Goal: Task Accomplishment & Management: Use online tool/utility

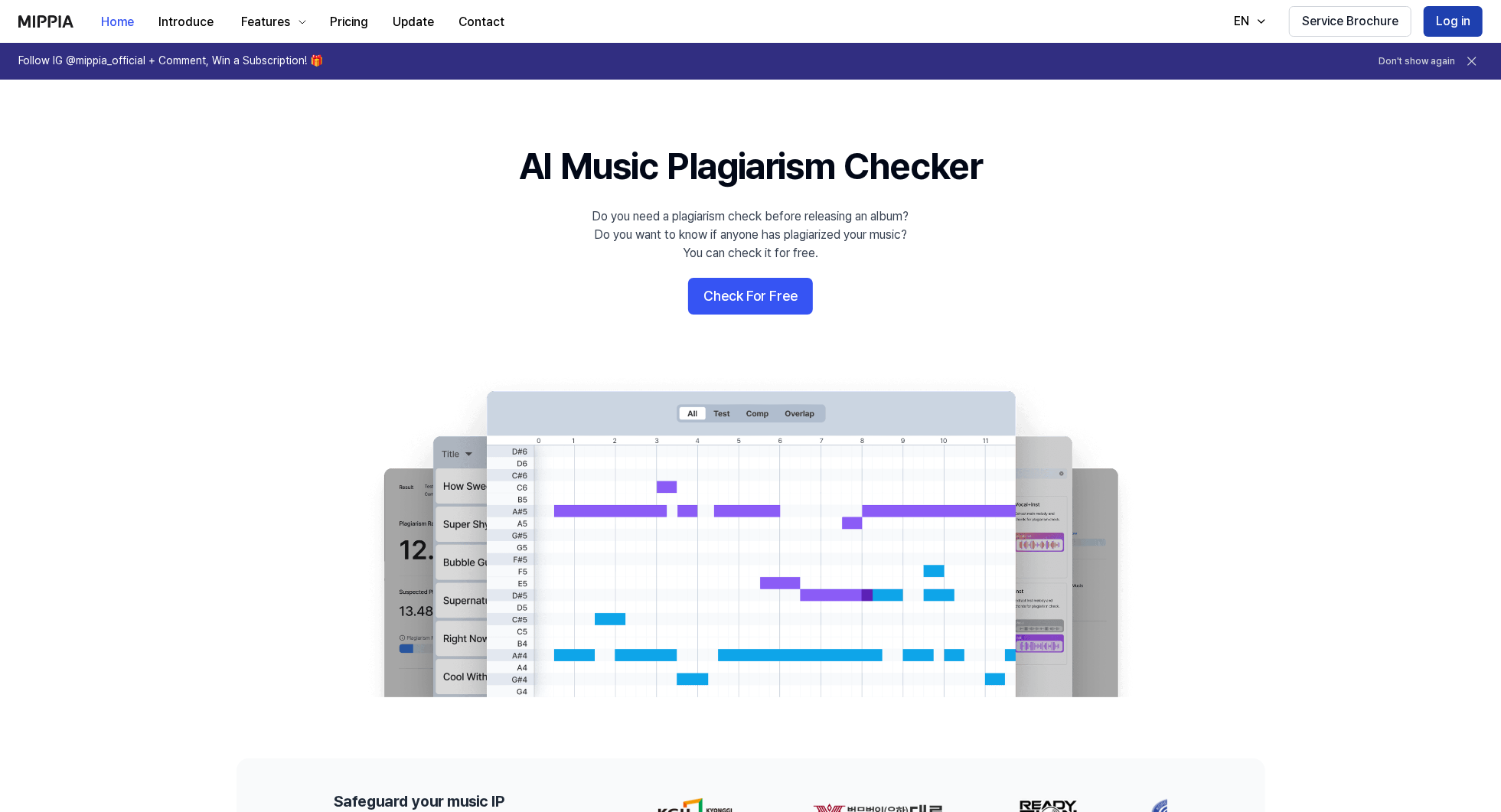
click at [1447, 18] on button "Log in" at bounding box center [1453, 21] width 59 height 31
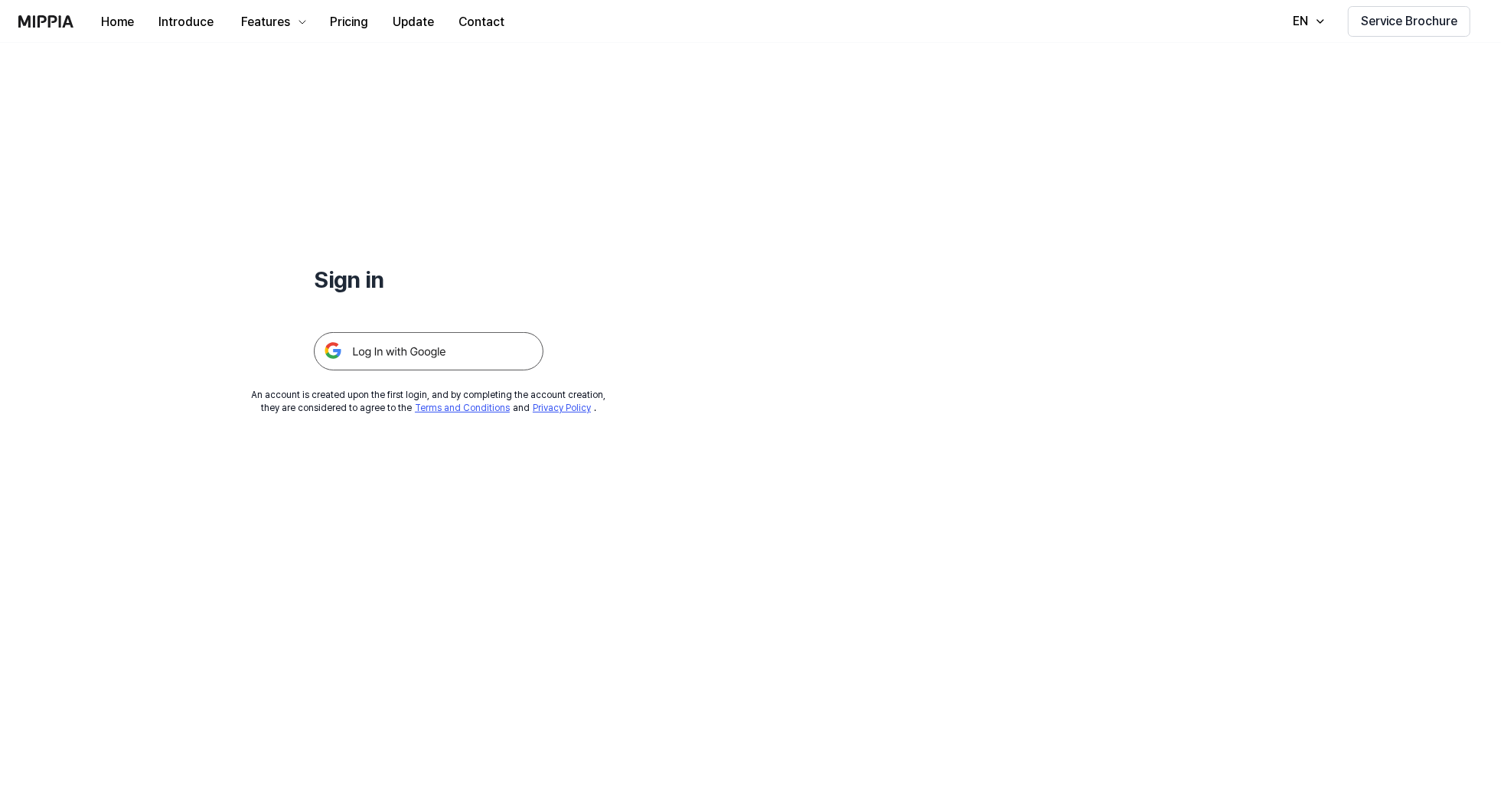
click at [415, 368] on img at bounding box center [429, 351] width 229 height 38
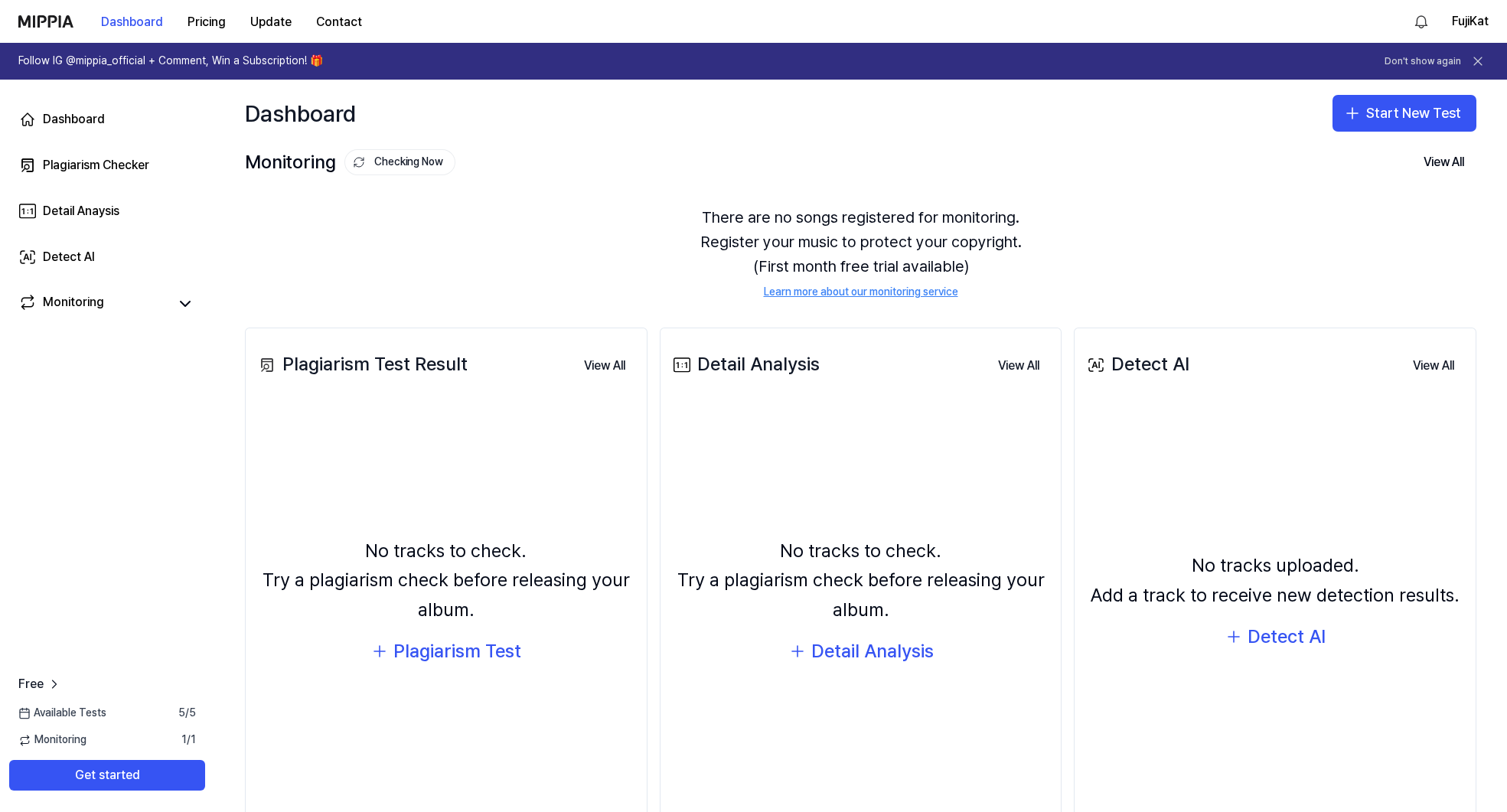
click at [345, 349] on div "Plagiarism Test Result" at bounding box center [361, 364] width 213 height 29
click at [360, 358] on div "Plagiarism Test Result" at bounding box center [361, 364] width 213 height 29
click at [609, 371] on button "View All" at bounding box center [605, 365] width 66 height 31
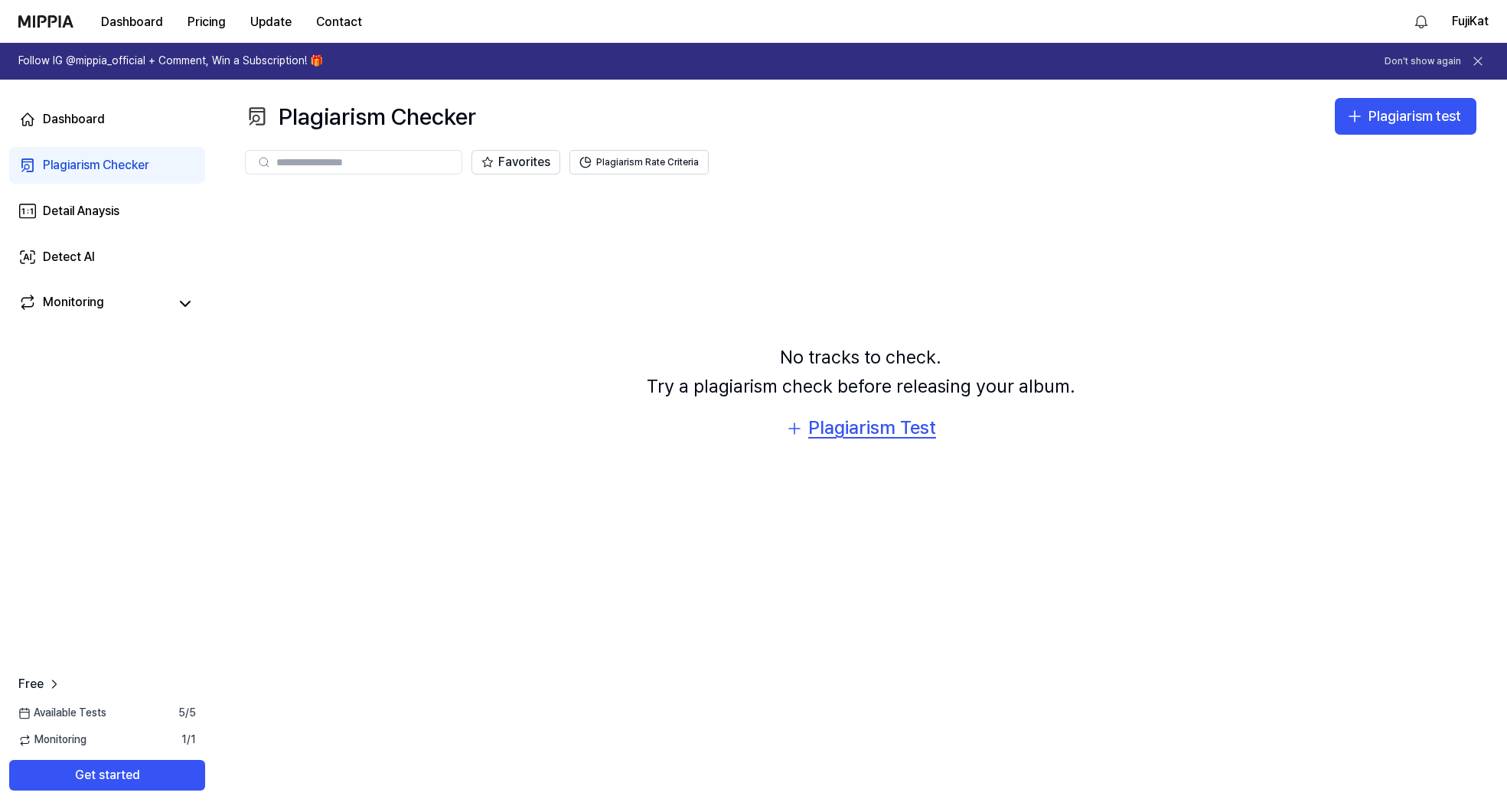
click at [850, 430] on div "Plagiarism Test" at bounding box center [872, 427] width 128 height 29
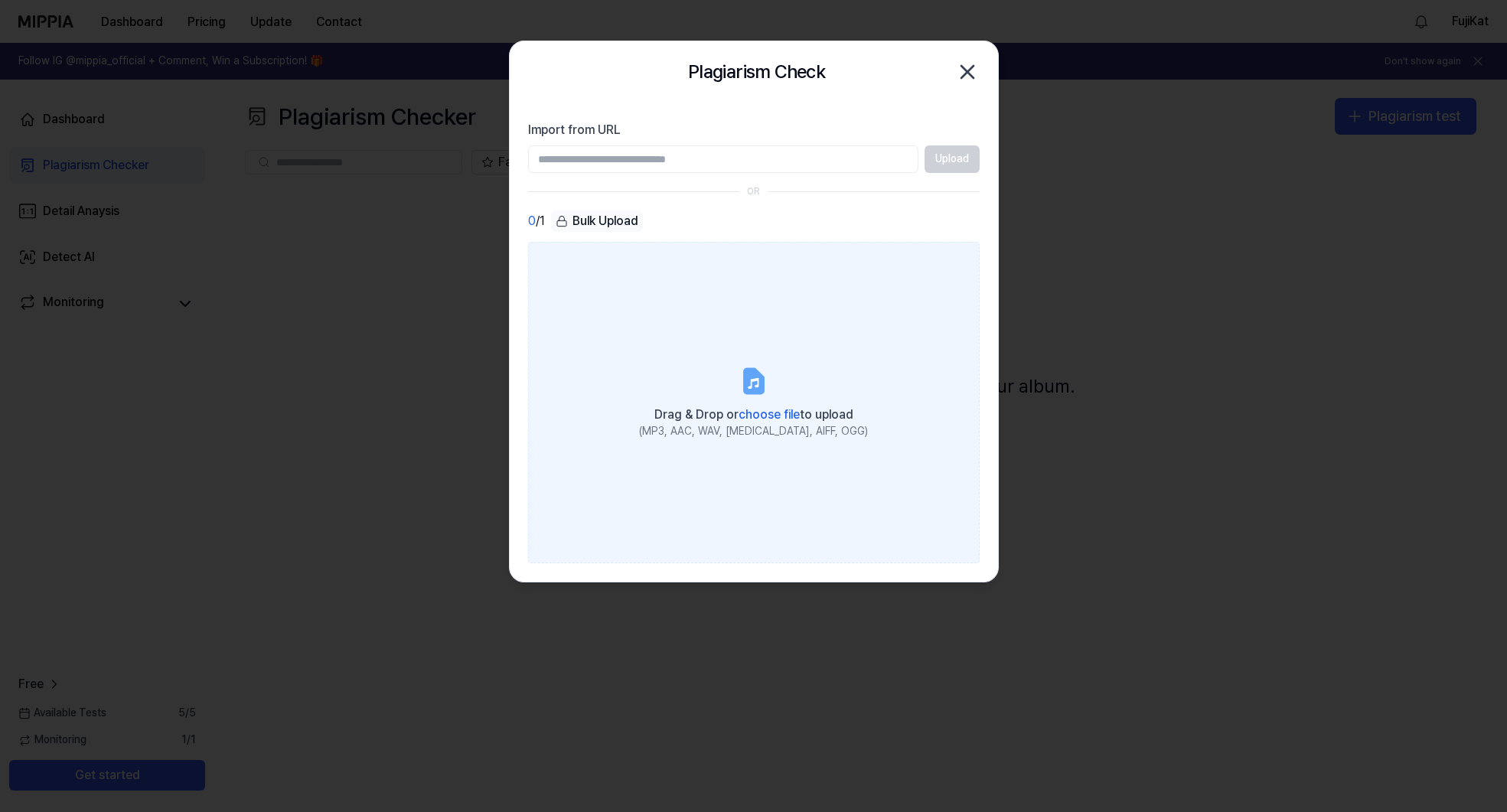
click at [759, 415] on span "choose file" at bounding box center [770, 415] width 61 height 15
click at [0, 0] on input "Drag & Drop or choose file to upload (MP3, AAC, WAV, [MEDICAL_DATA], AIFF, OGG)" at bounding box center [0, 0] width 0 height 0
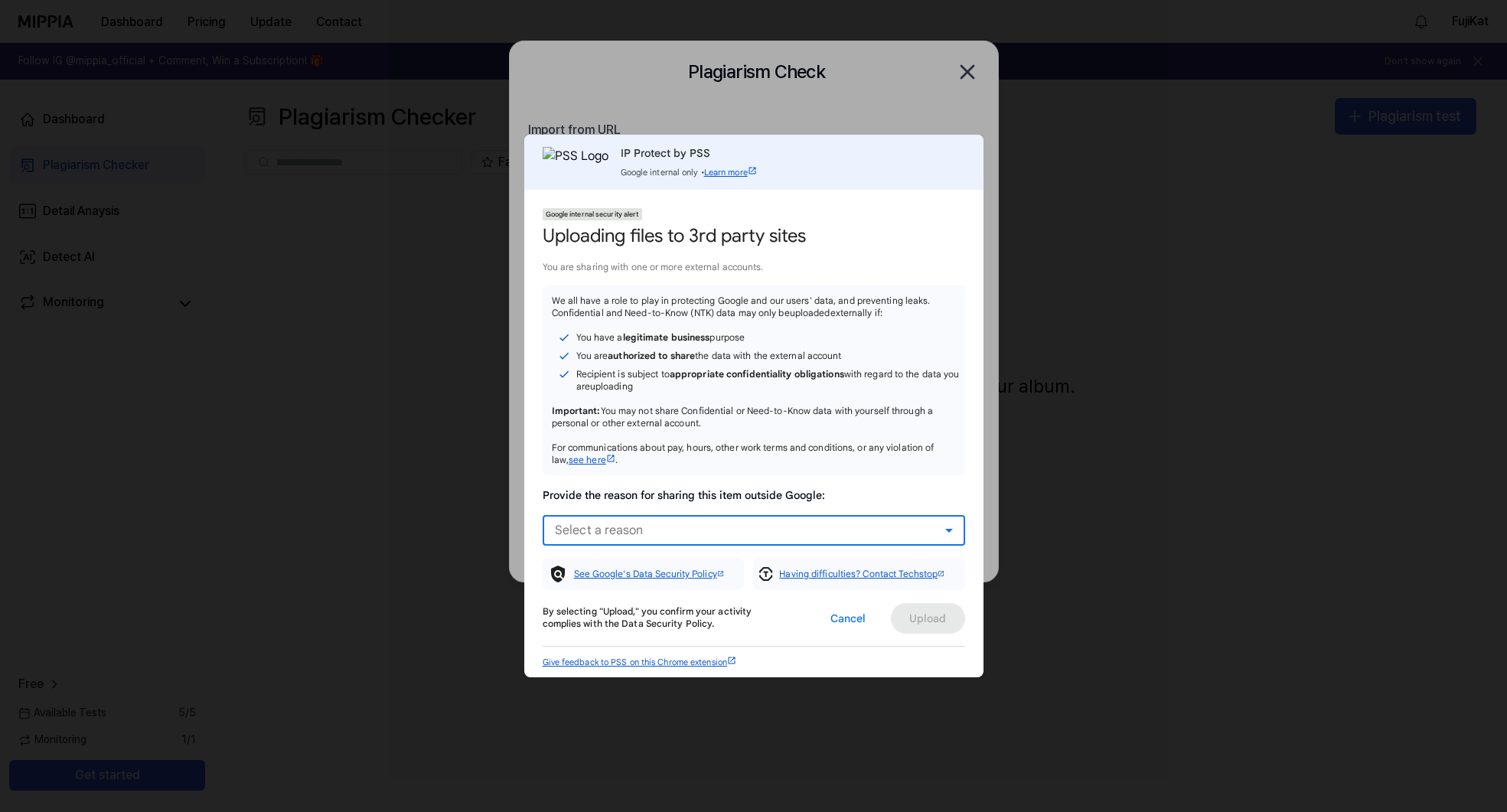
click at [913, 530] on div "Select a reason" at bounding box center [750, 530] width 390 height 18
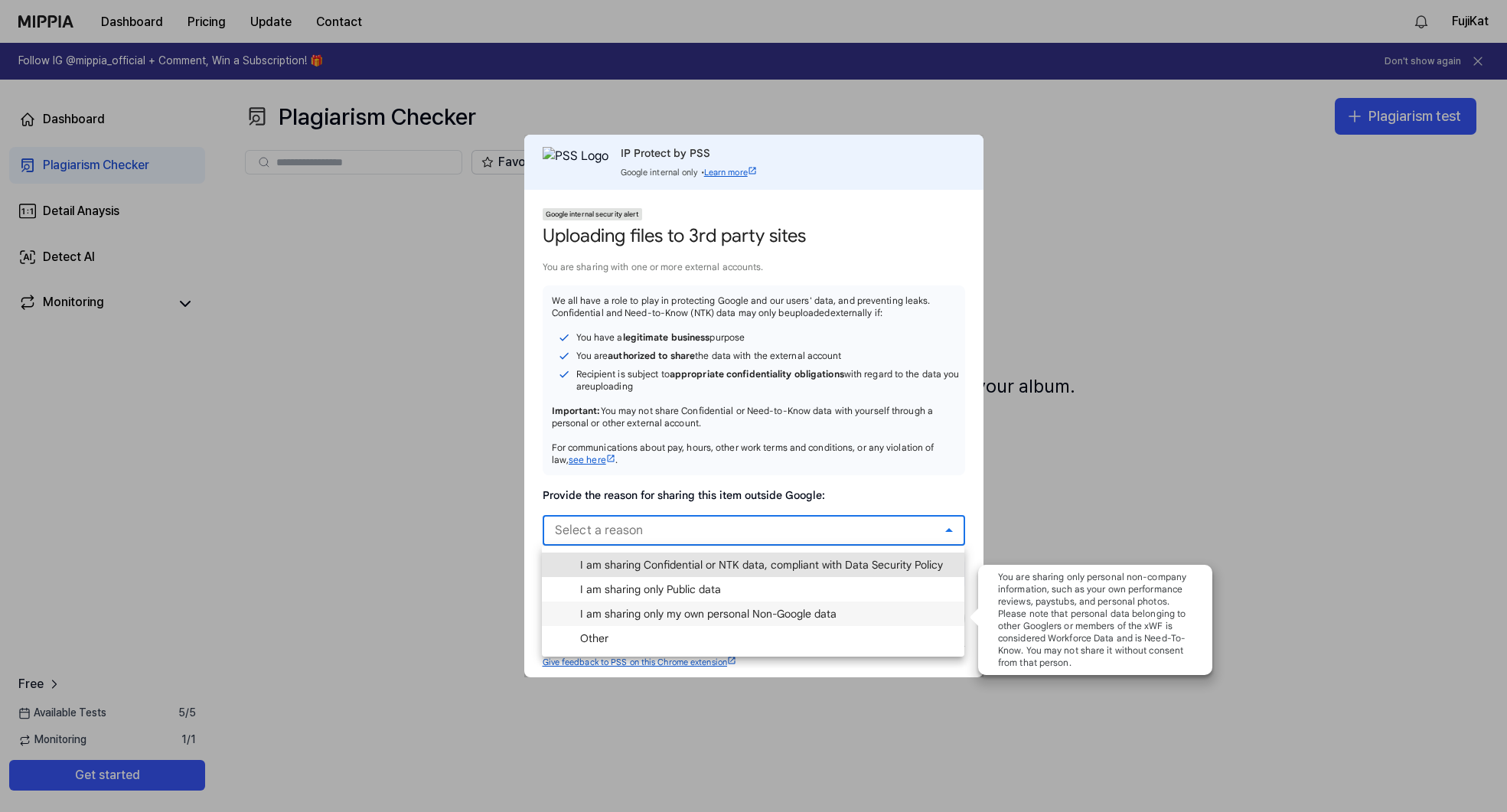
click at [823, 610] on span "I am sharing only my own personal Non-Google data" at bounding box center [708, 613] width 257 height 15
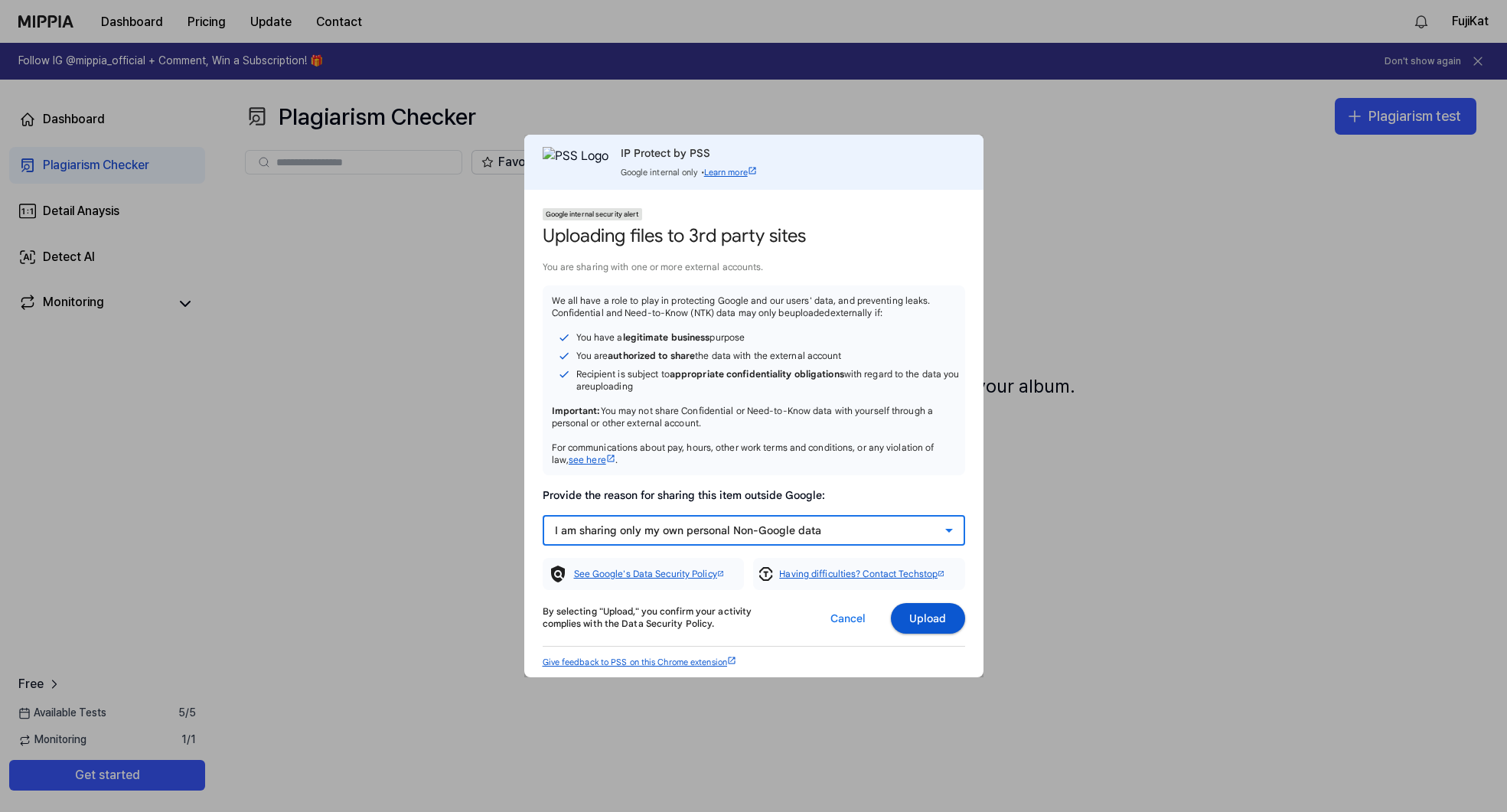
click at [915, 627] on span at bounding box center [928, 618] width 75 height 37
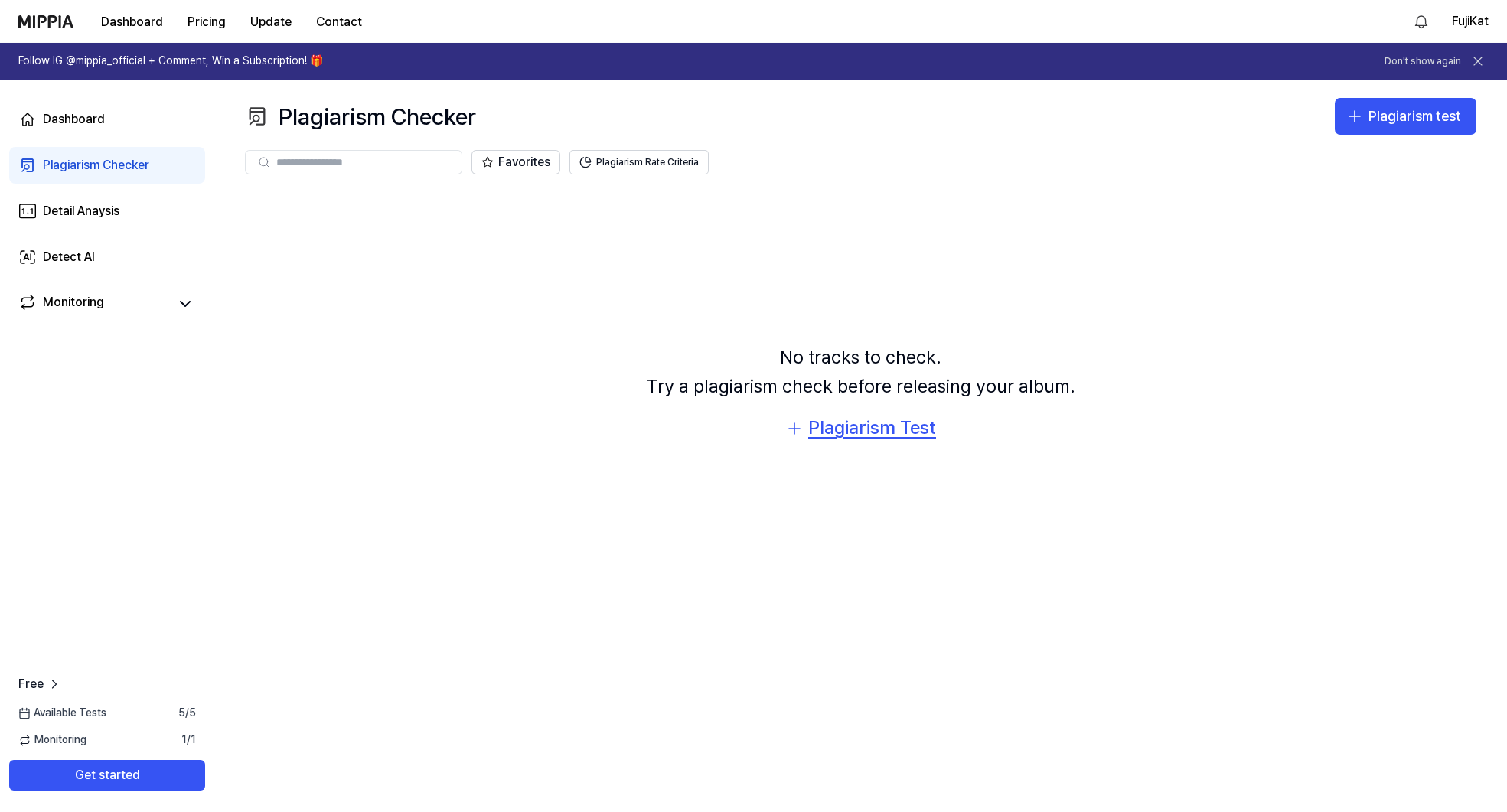
click at [847, 434] on div "Plagiarism Test" at bounding box center [872, 427] width 128 height 29
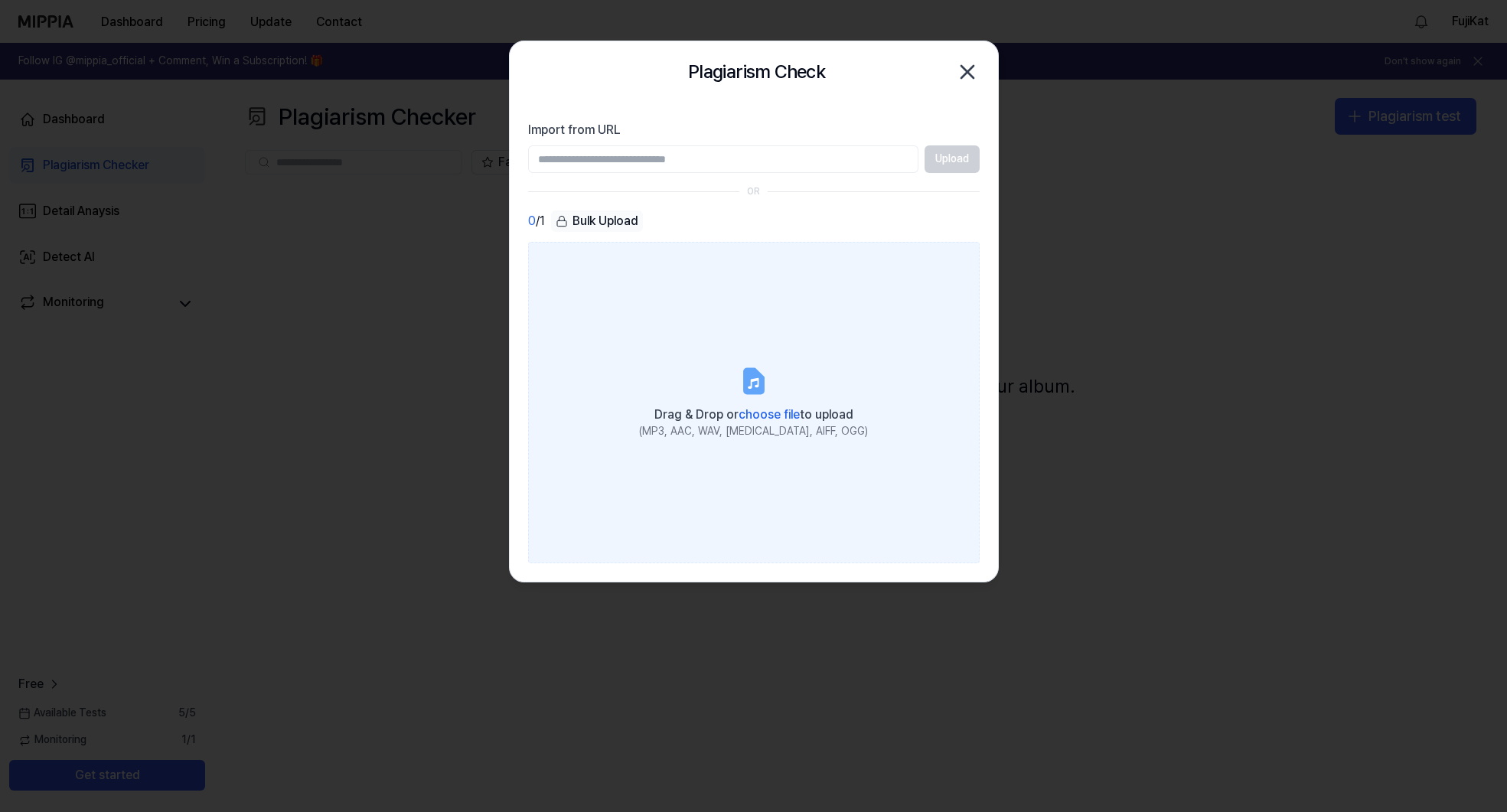
click at [755, 393] on icon at bounding box center [752, 381] width 18 height 24
click at [0, 0] on input "Drag & Drop or choose file to upload (MP3, AAC, WAV, [MEDICAL_DATA], AIFF, OGG)" at bounding box center [0, 0] width 0 height 0
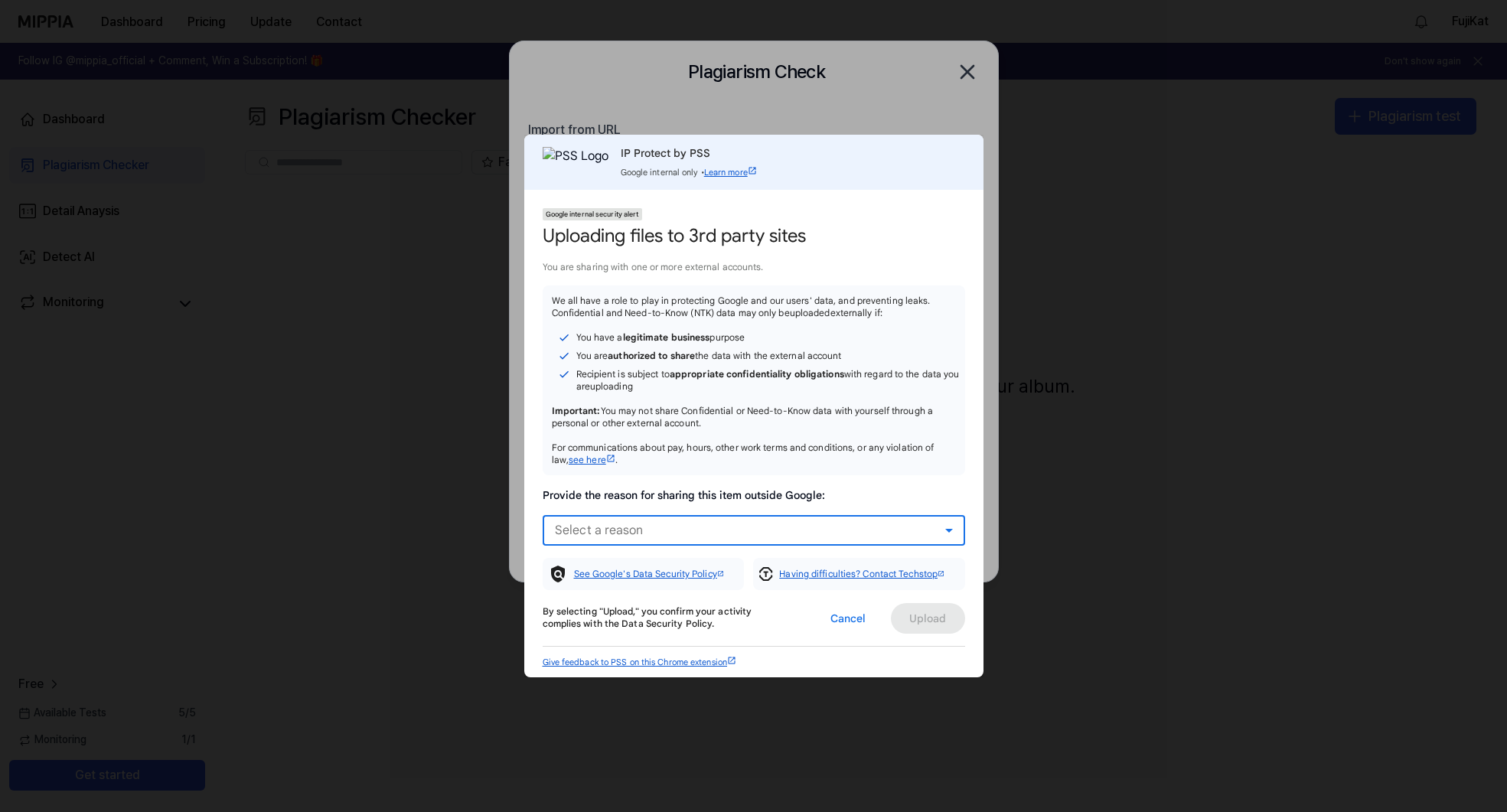
click at [934, 525] on div "Select a reason" at bounding box center [750, 530] width 390 height 18
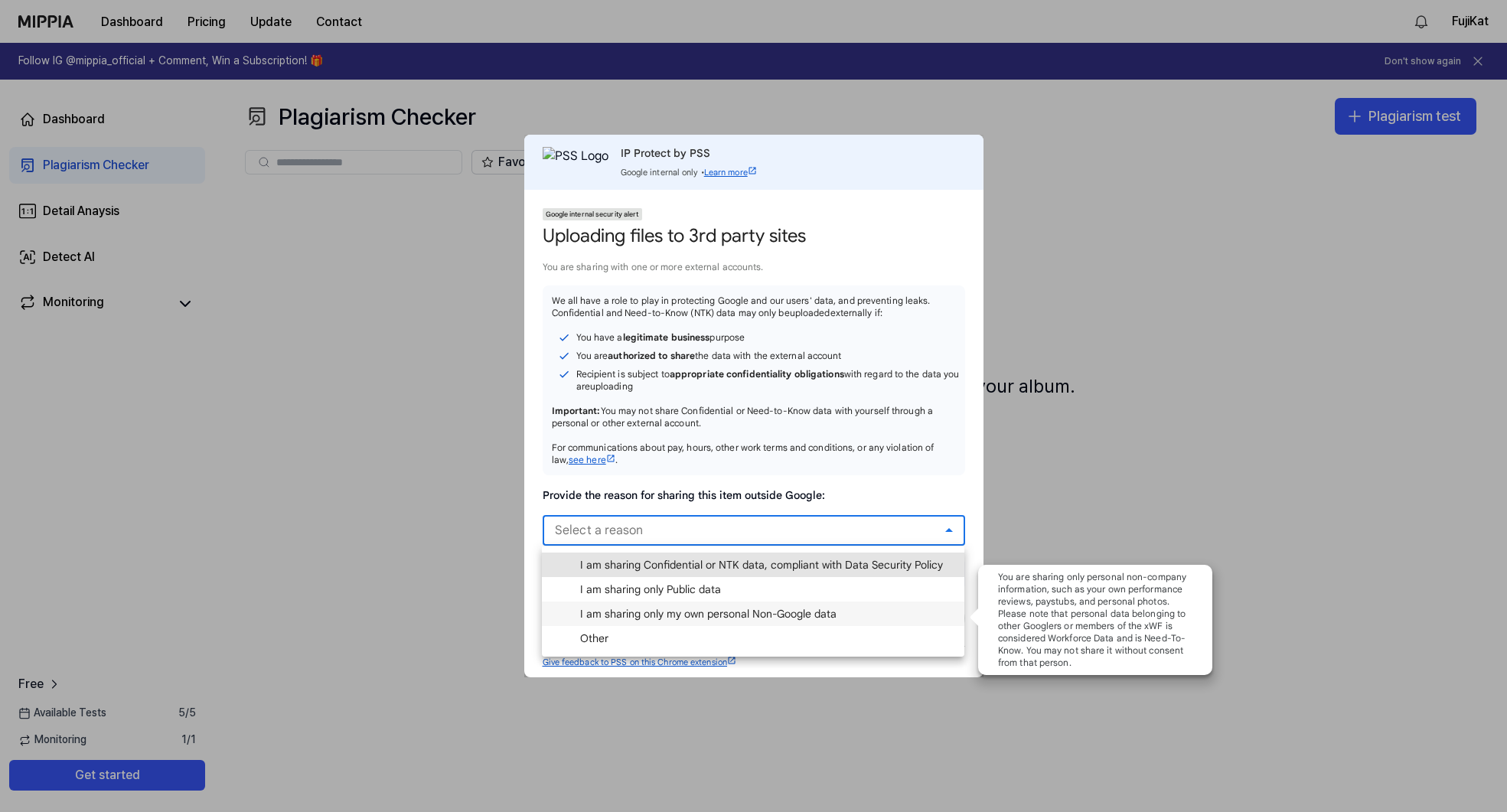
click at [880, 613] on mat-option "I am sharing only my own personal Non-Google data" at bounding box center [753, 613] width 422 height 24
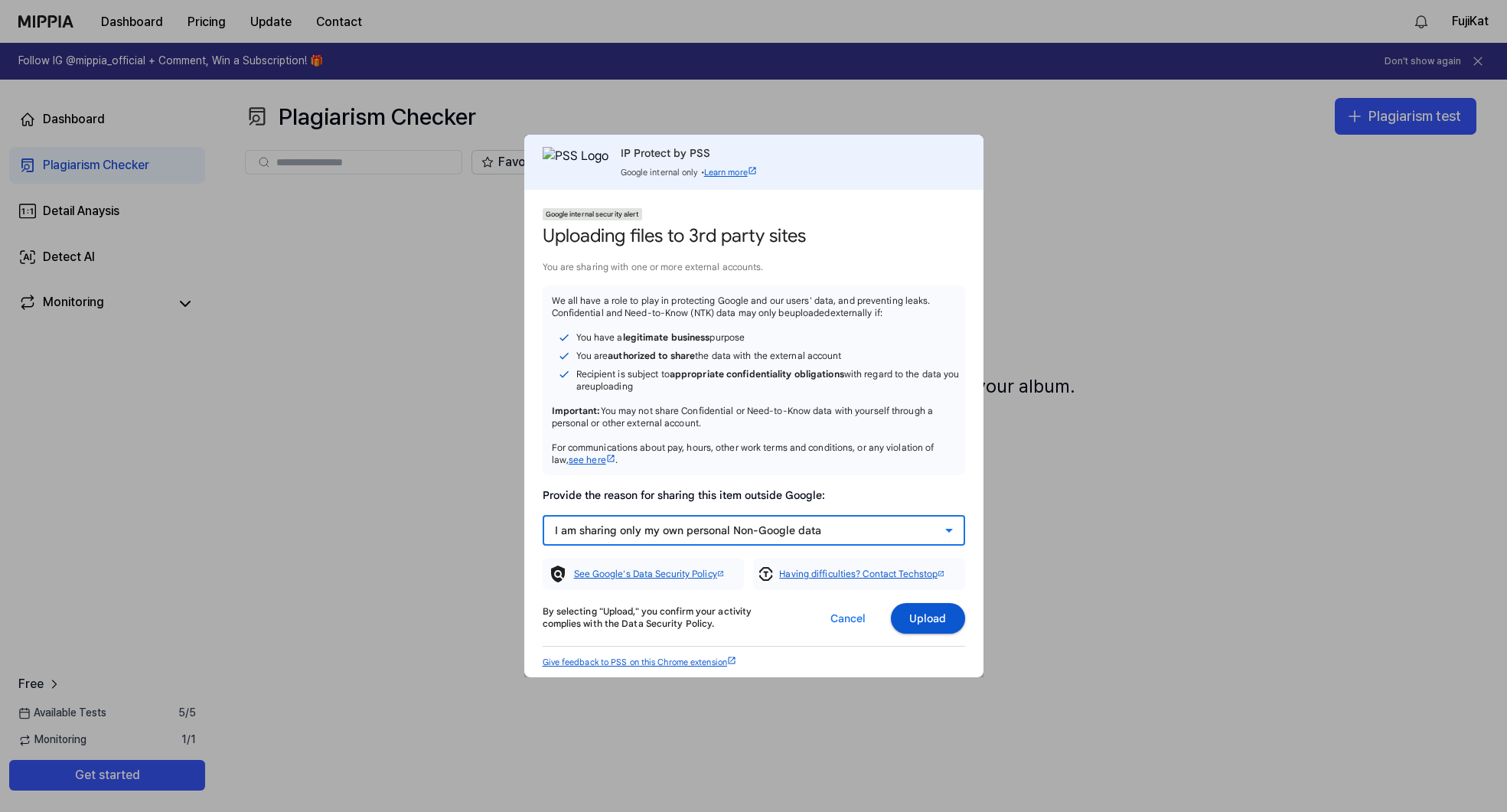
click at [929, 625] on span "Upload" at bounding box center [928, 618] width 38 height 15
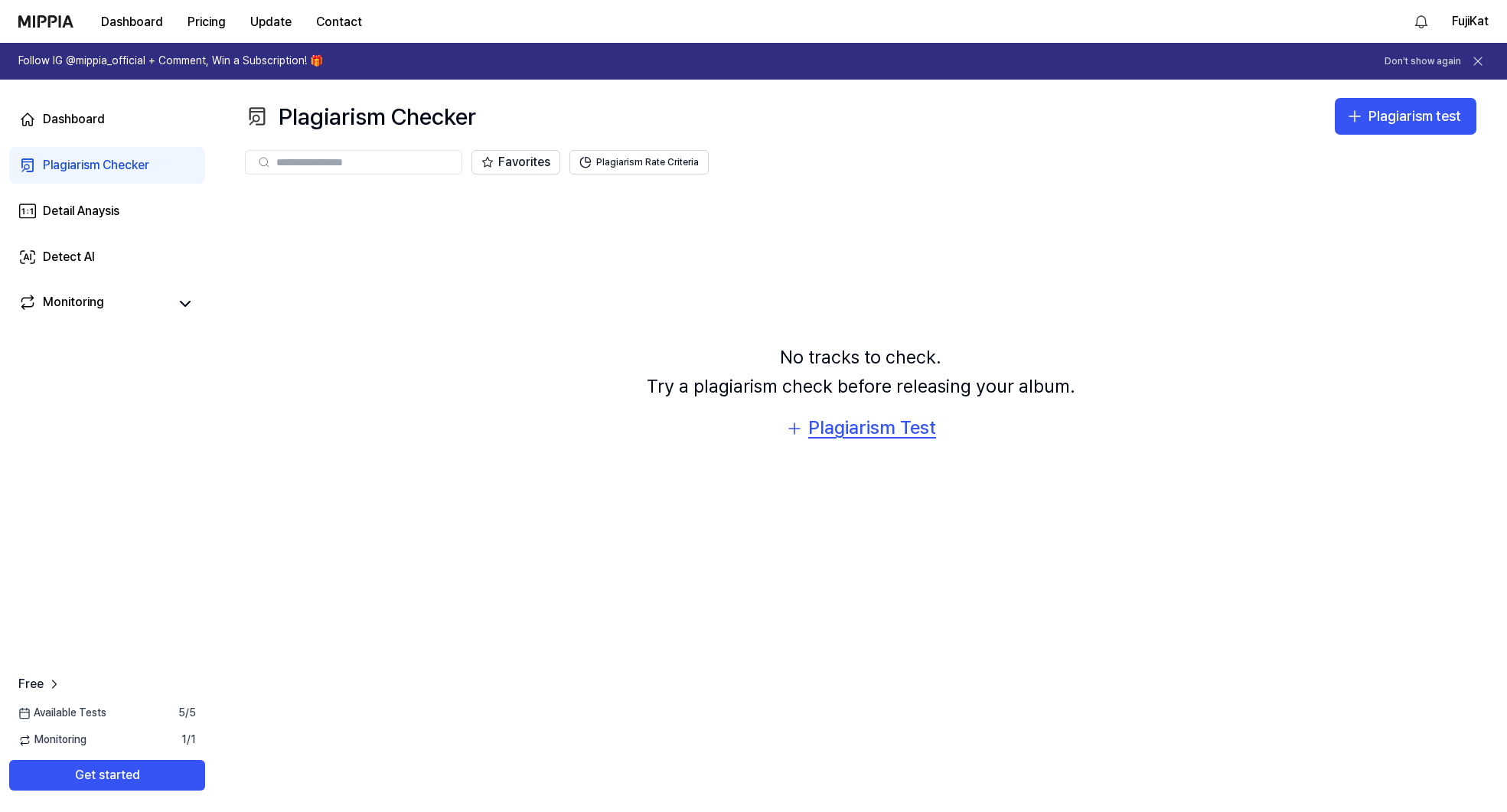
click at [883, 426] on div "Plagiarism Test" at bounding box center [872, 427] width 128 height 29
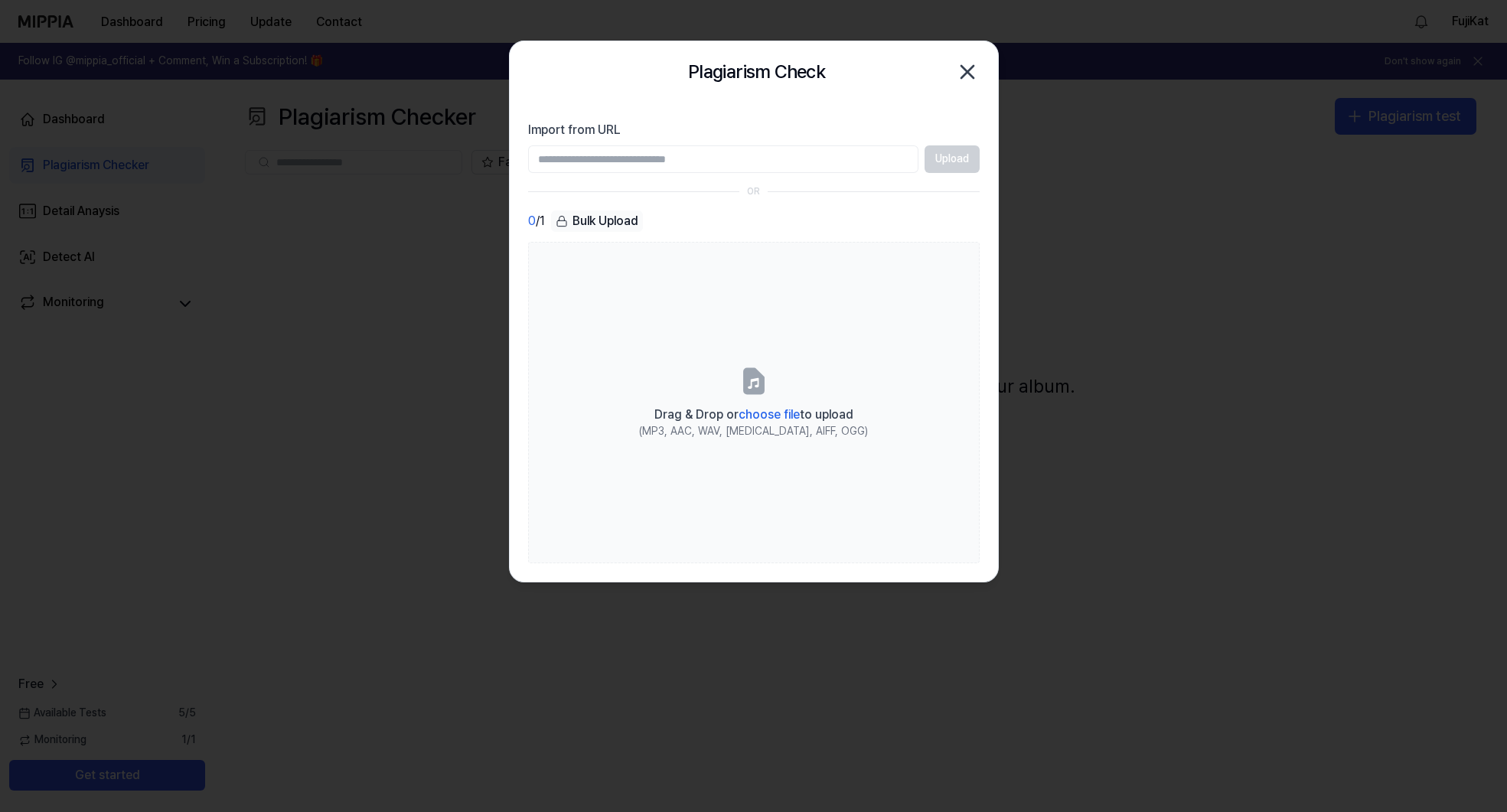
click at [555, 152] on input "Import from URL" at bounding box center [723, 159] width 390 height 27
click at [529, 237] on div "0 / 1 Bulk Upload Drag & Drop or choose file to upload (MP3, AAC, WAV, [MEDICAL…" at bounding box center [754, 386] width 452 height 353
click at [572, 225] on div "Bulk Upload" at bounding box center [597, 221] width 92 height 21
click at [564, 222] on icon at bounding box center [562, 221] width 13 height 13
click at [605, 161] on input "Import from URL" at bounding box center [723, 159] width 390 height 27
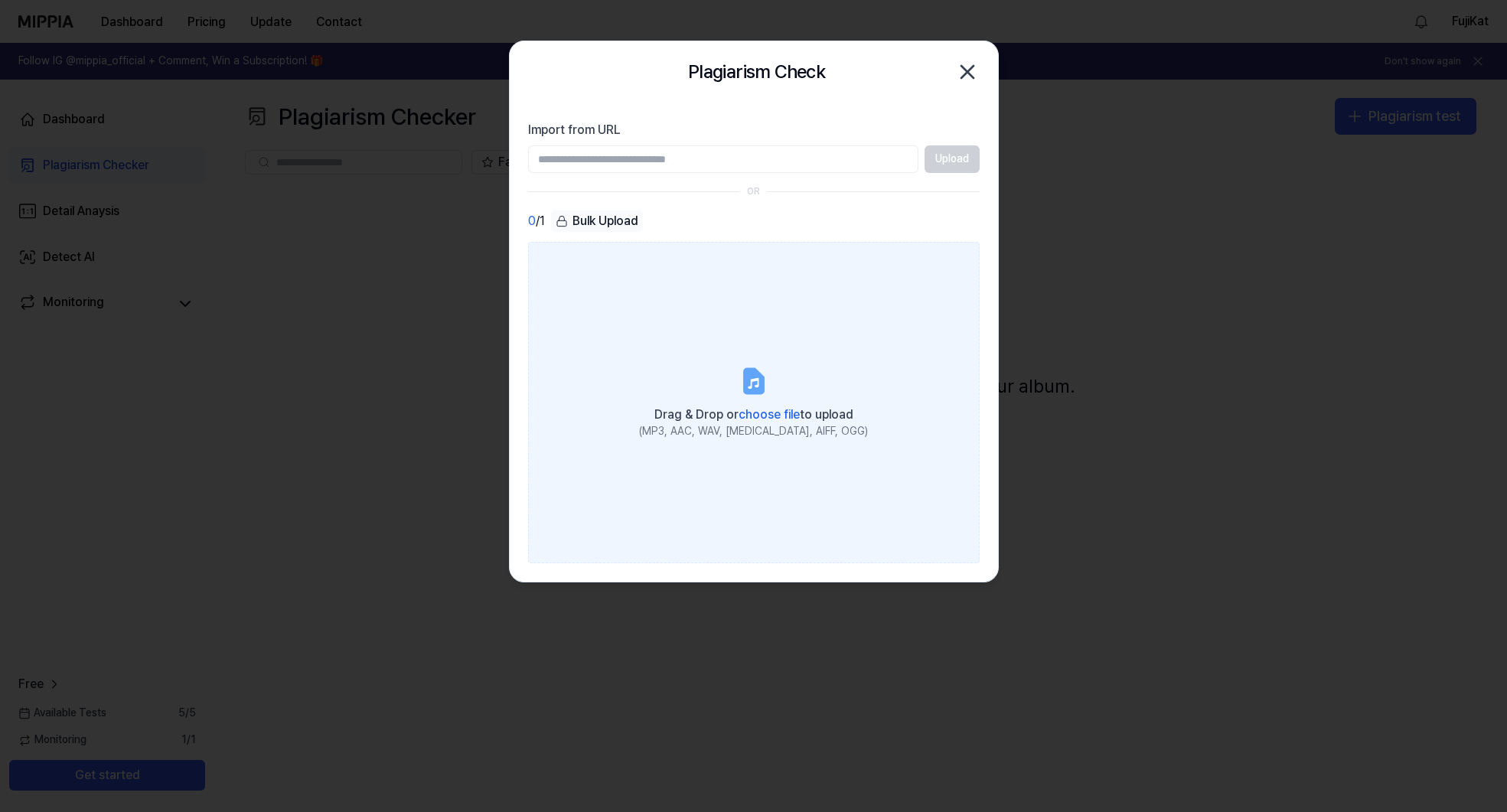
click at [715, 359] on label "Drag & Drop or choose file to upload (MP3, AAC, WAV, [MEDICAL_DATA], AIFF, OGG)" at bounding box center [754, 402] width 452 height 321
click at [0, 0] on input "Drag & Drop or choose file to upload (MP3, AAC, WAV, [MEDICAL_DATA], AIFF, OGG)" at bounding box center [0, 0] width 0 height 0
click at [789, 414] on span "choose file" at bounding box center [770, 415] width 61 height 15
click at [0, 0] on input "Drag & Drop or choose file to upload (MP3, AAC, WAV, [MEDICAL_DATA], AIFF, OGG)" at bounding box center [0, 0] width 0 height 0
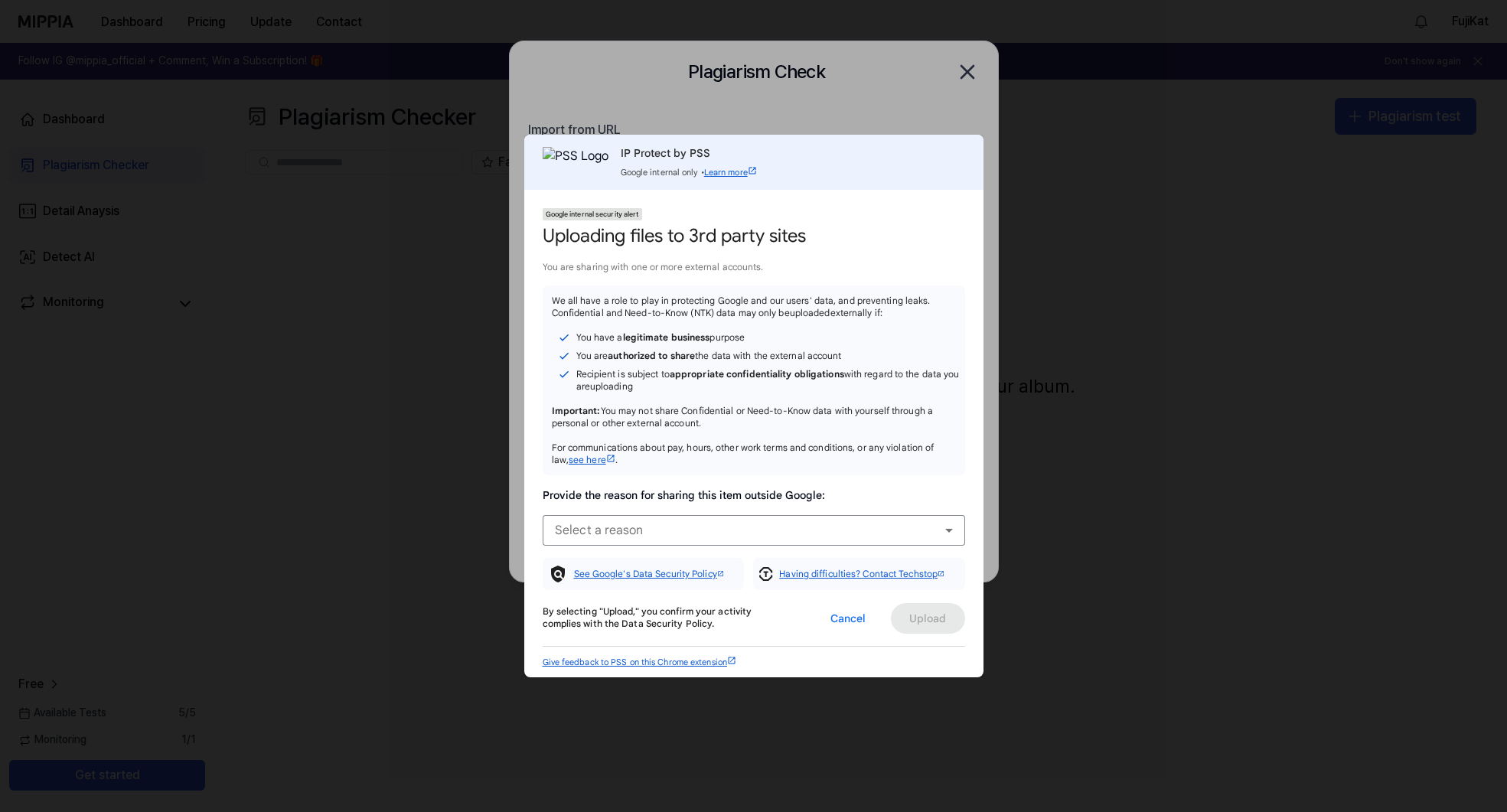
click at [745, 492] on div "Provide the reason for sharing this item outside Google:" at bounding box center [684, 495] width 283 height 15
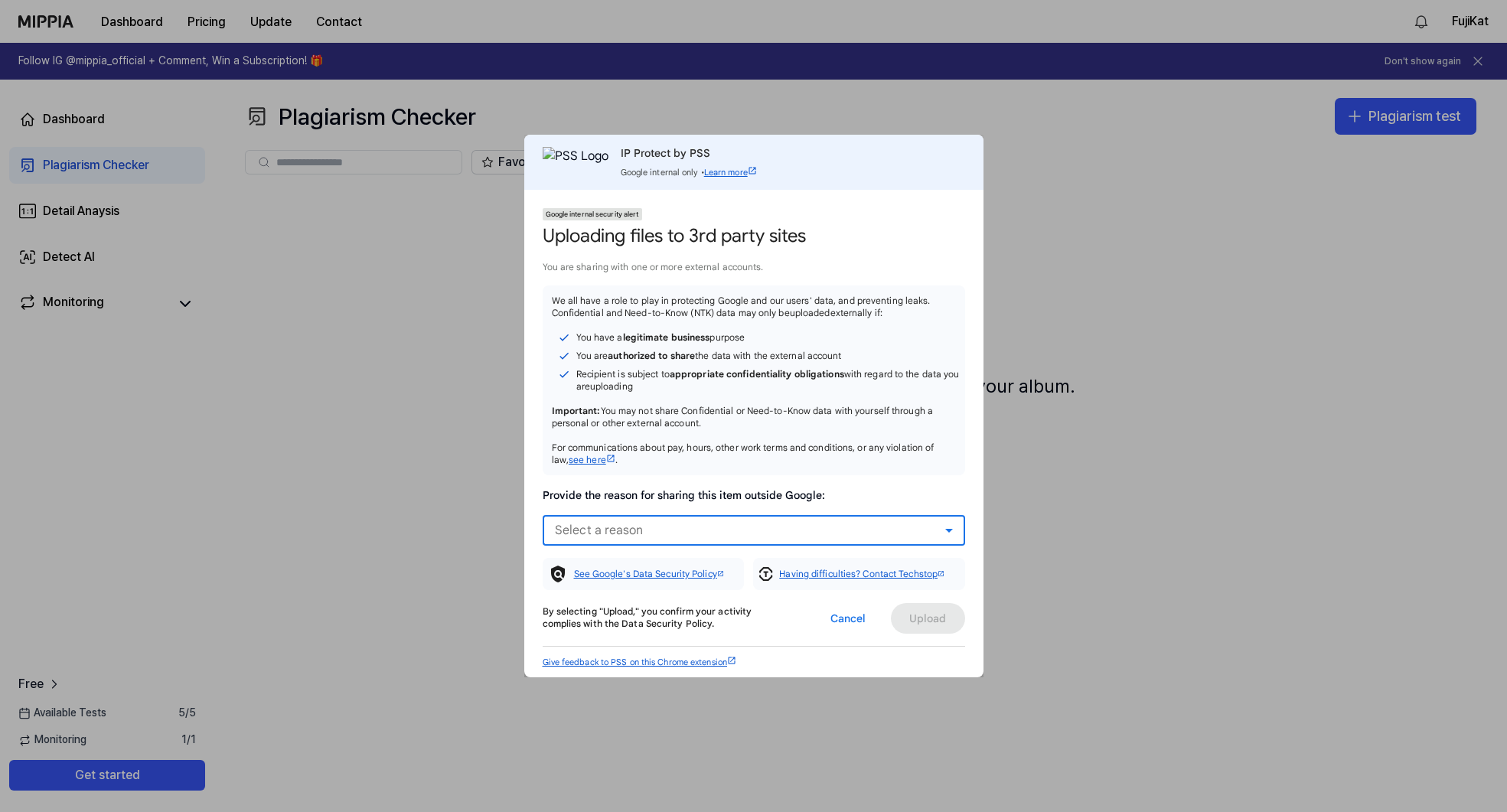
click at [746, 525] on div "Select a reason" at bounding box center [750, 530] width 390 height 18
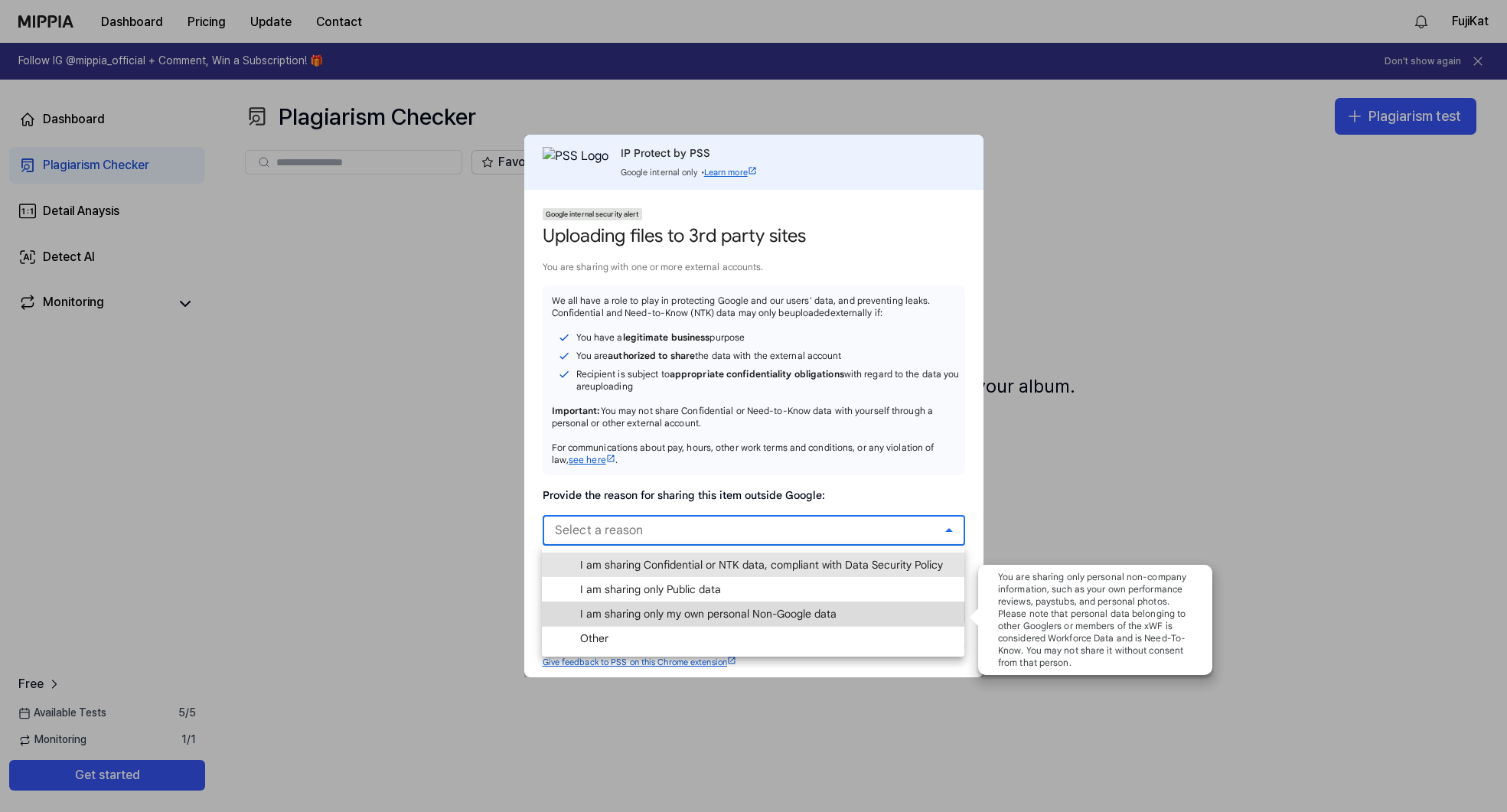
click at [741, 607] on span "I am sharing only my own personal Non-Google data" at bounding box center [708, 613] width 257 height 15
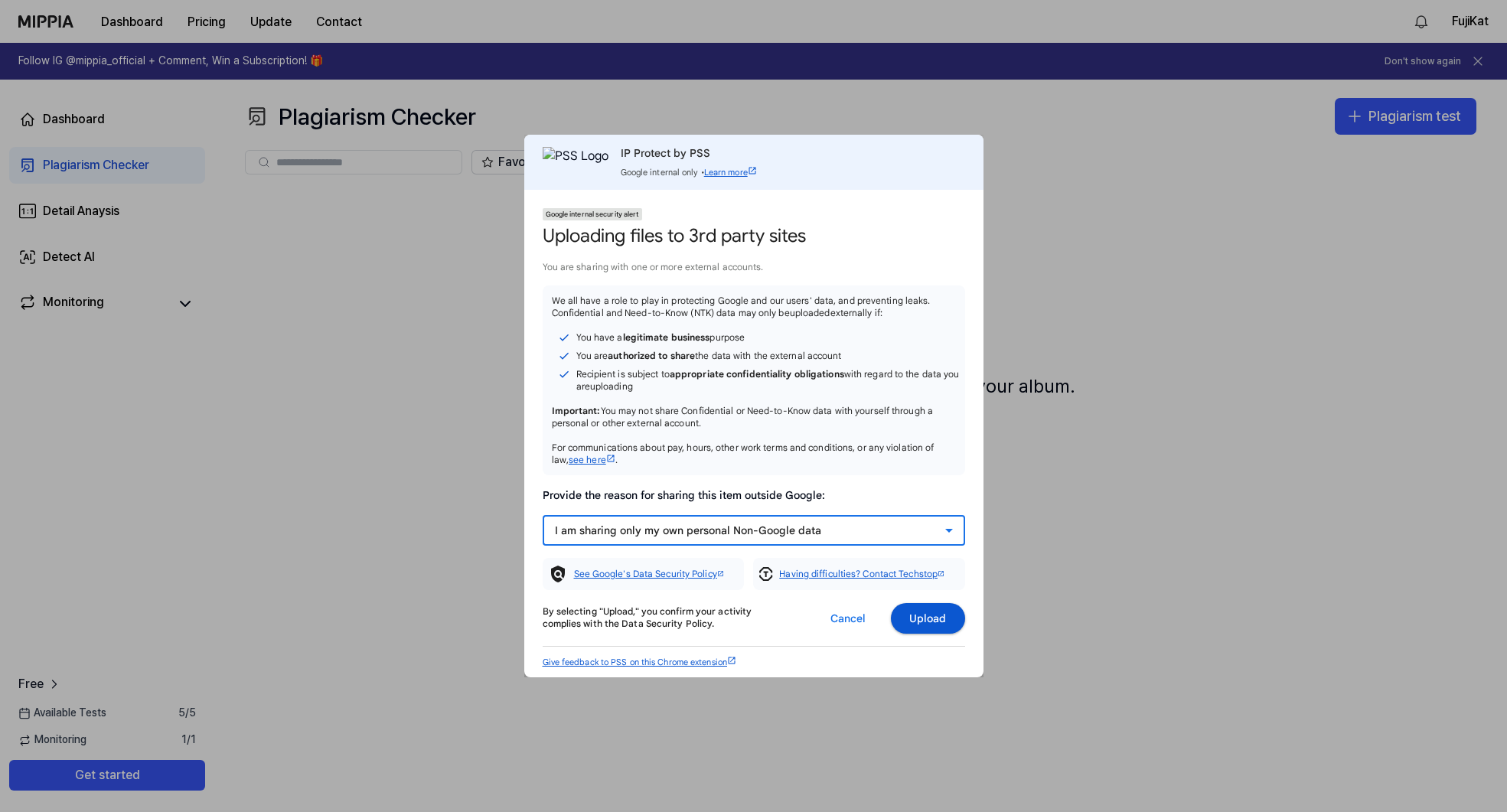
click at [922, 620] on span "Upload" at bounding box center [928, 618] width 38 height 15
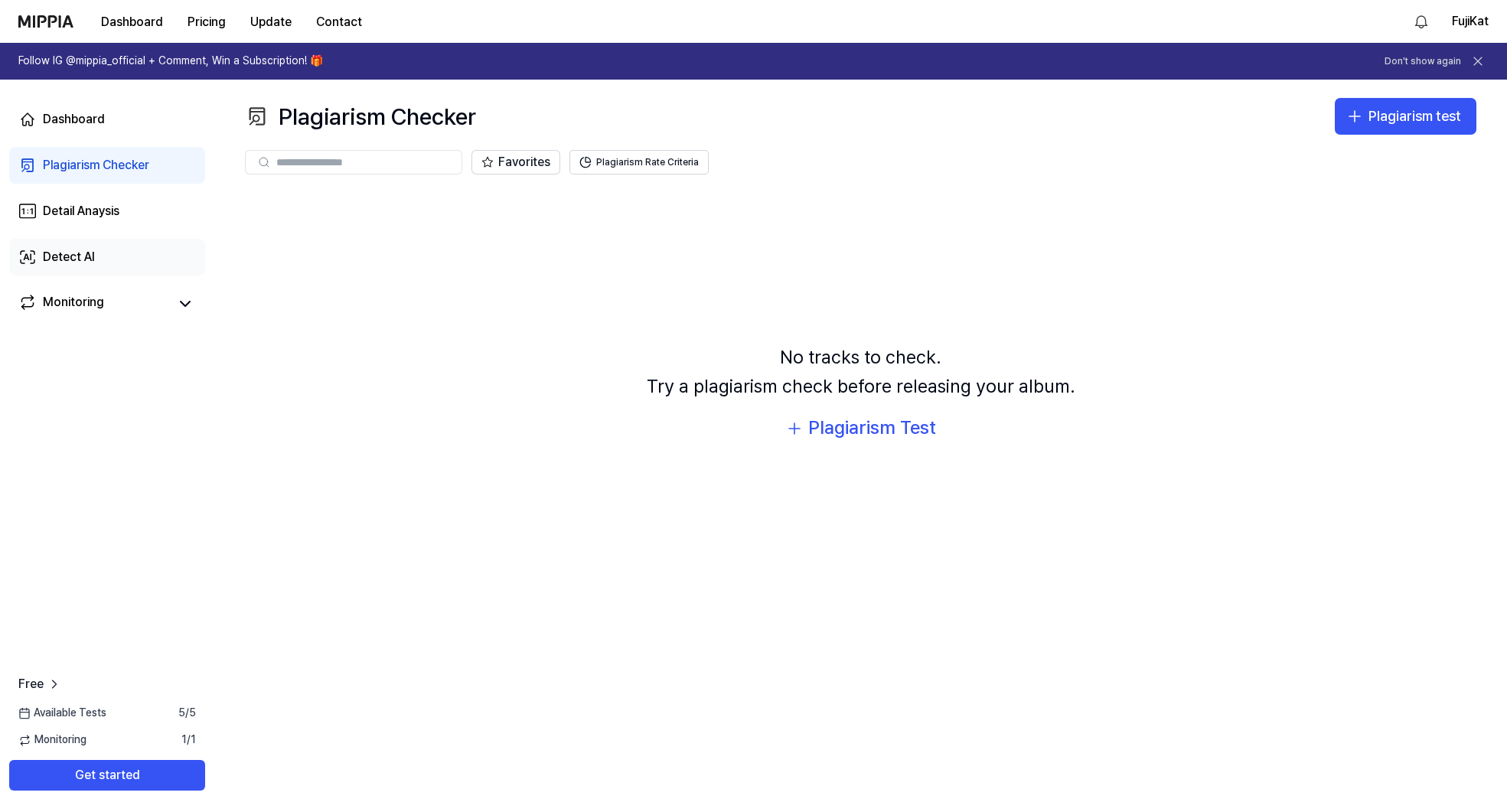
click at [87, 253] on div "Detect AI" at bounding box center [69, 257] width 52 height 18
